Goal: Find specific page/section: Find specific page/section

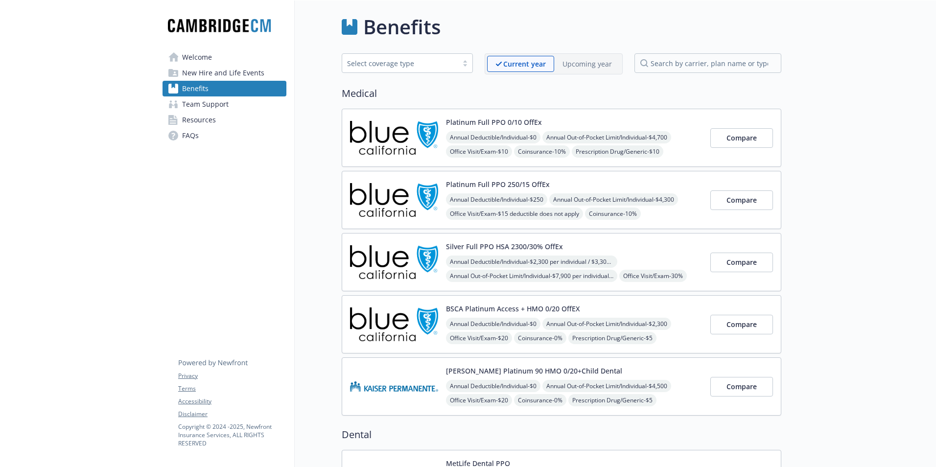
click at [190, 118] on span "Resources" at bounding box center [199, 120] width 34 height 16
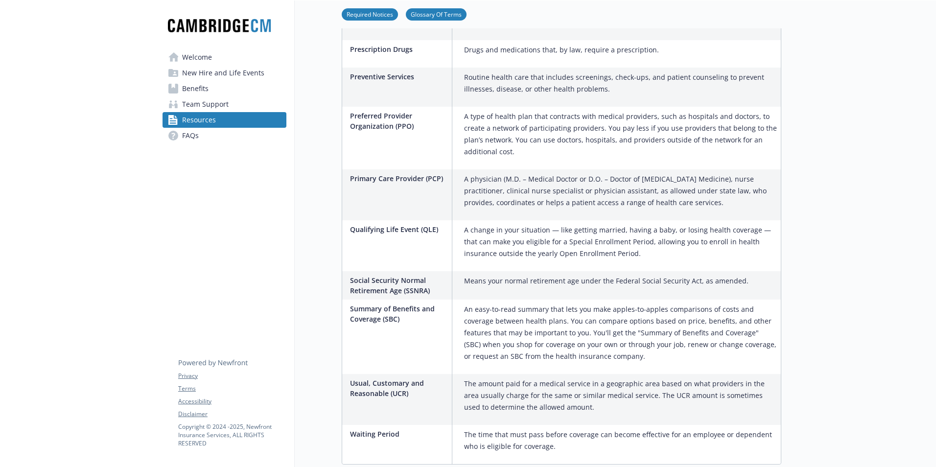
scroll to position [1602, 0]
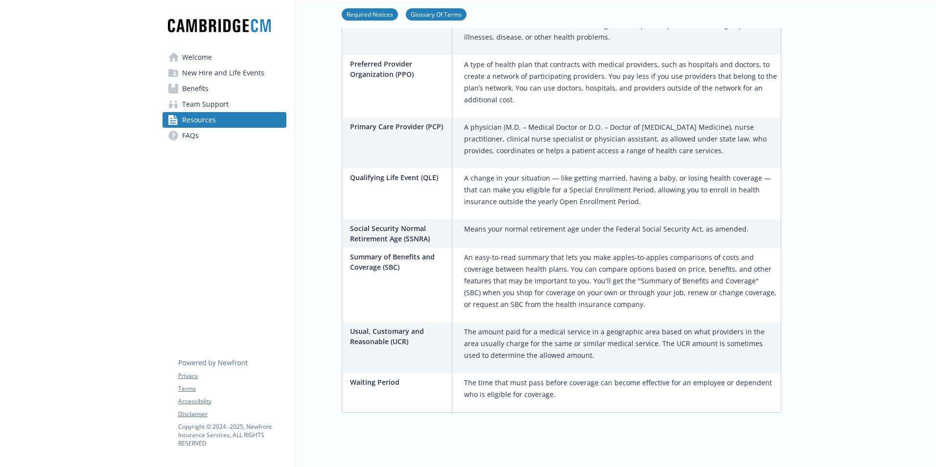
click at [200, 87] on span "Benefits" at bounding box center [195, 89] width 26 height 16
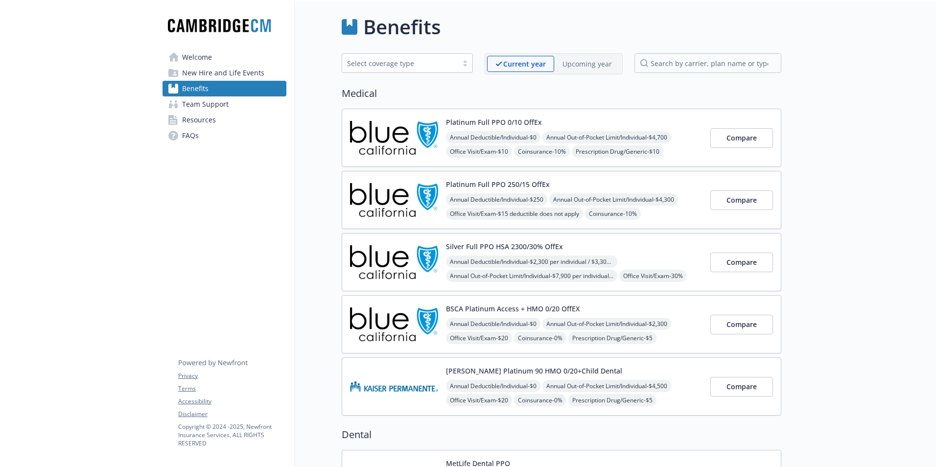
click at [205, 72] on span "New Hire and Life Events" at bounding box center [223, 73] width 82 height 16
